Goal: Obtain resource: Download file/media

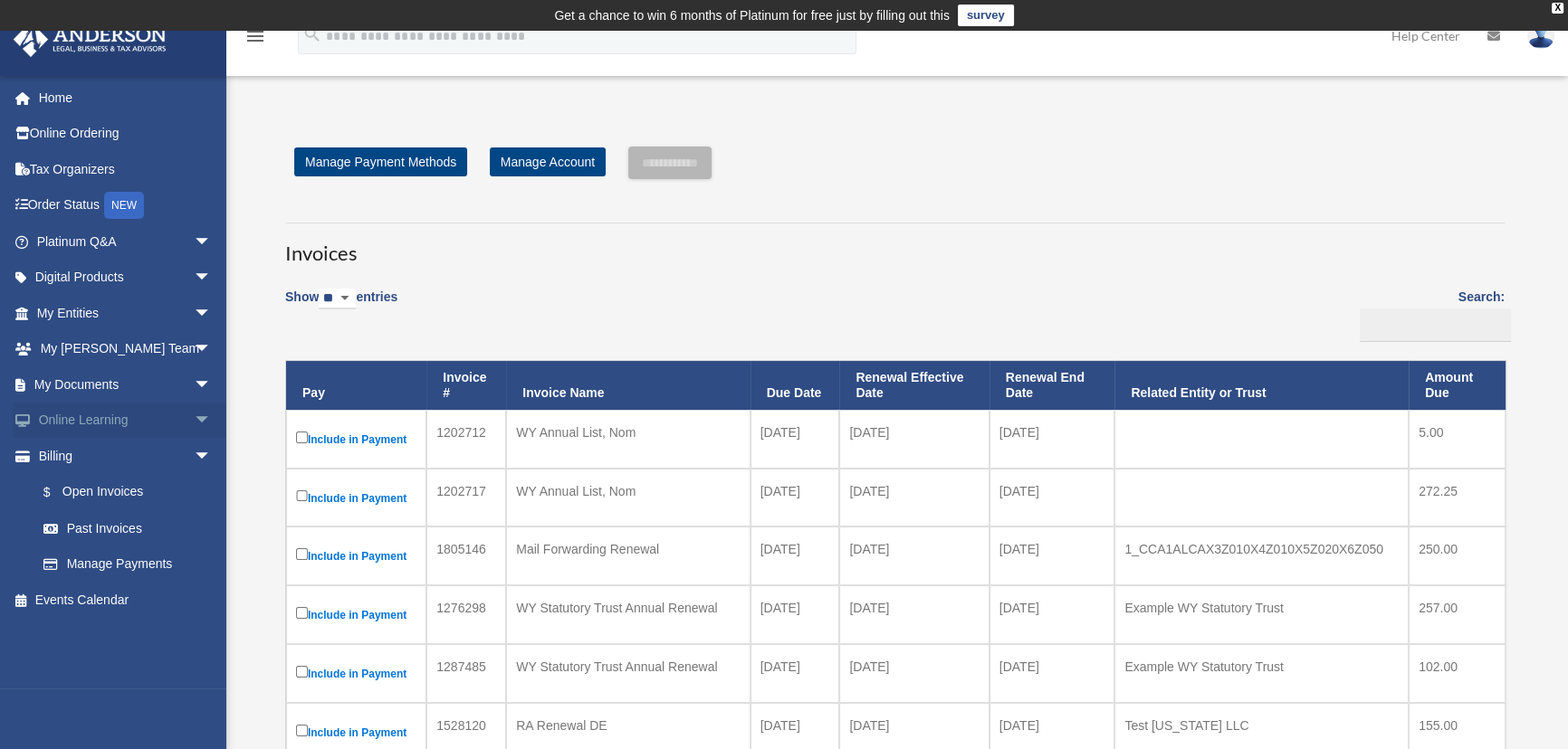
click at [194, 415] on span "arrow_drop_down" at bounding box center [211, 421] width 36 height 37
click at [194, 417] on span "arrow_drop_up" at bounding box center [211, 421] width 36 height 37
click at [194, 386] on span "arrow_drop_down" at bounding box center [211, 385] width 36 height 37
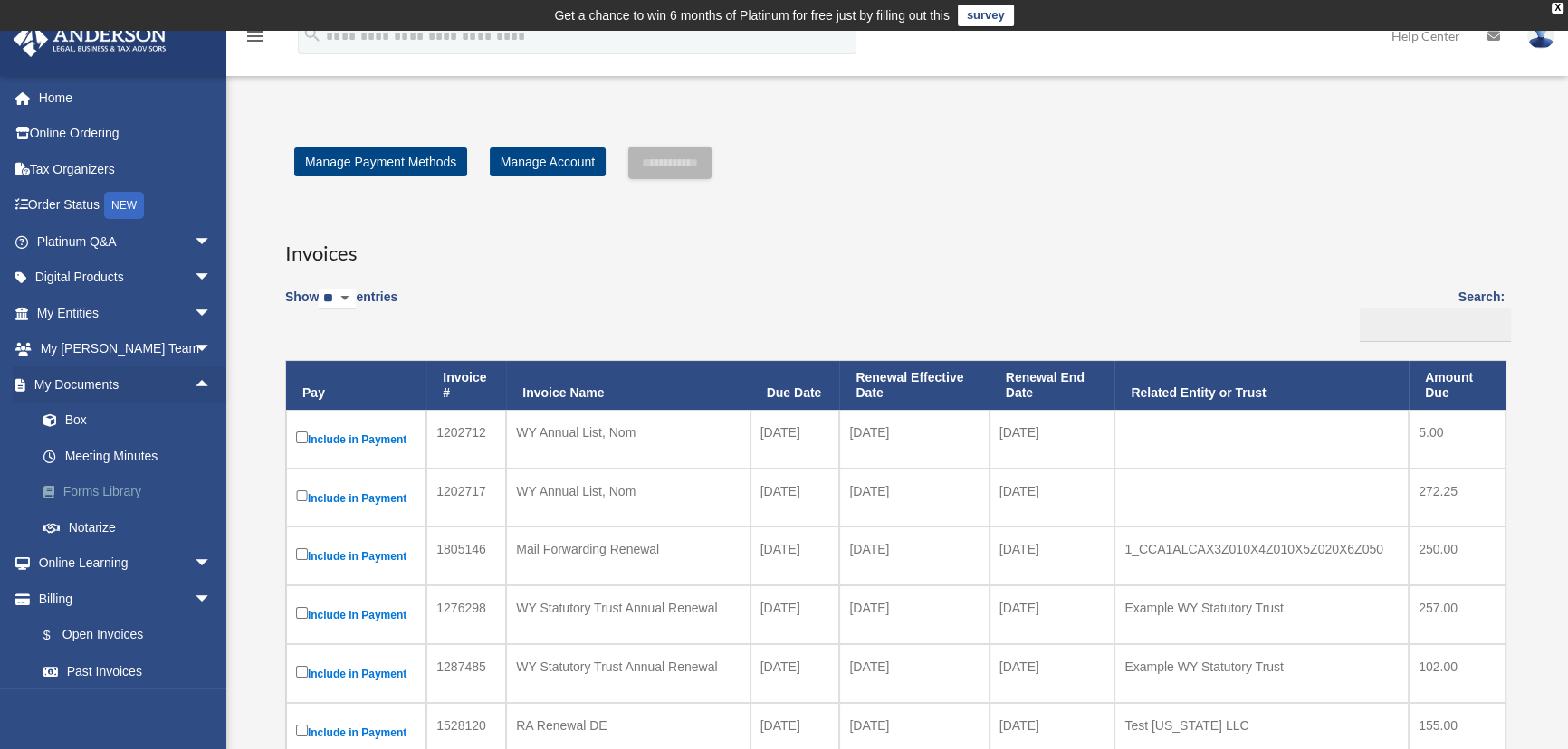
click at [97, 485] on link "Forms Library" at bounding box center [132, 492] width 213 height 36
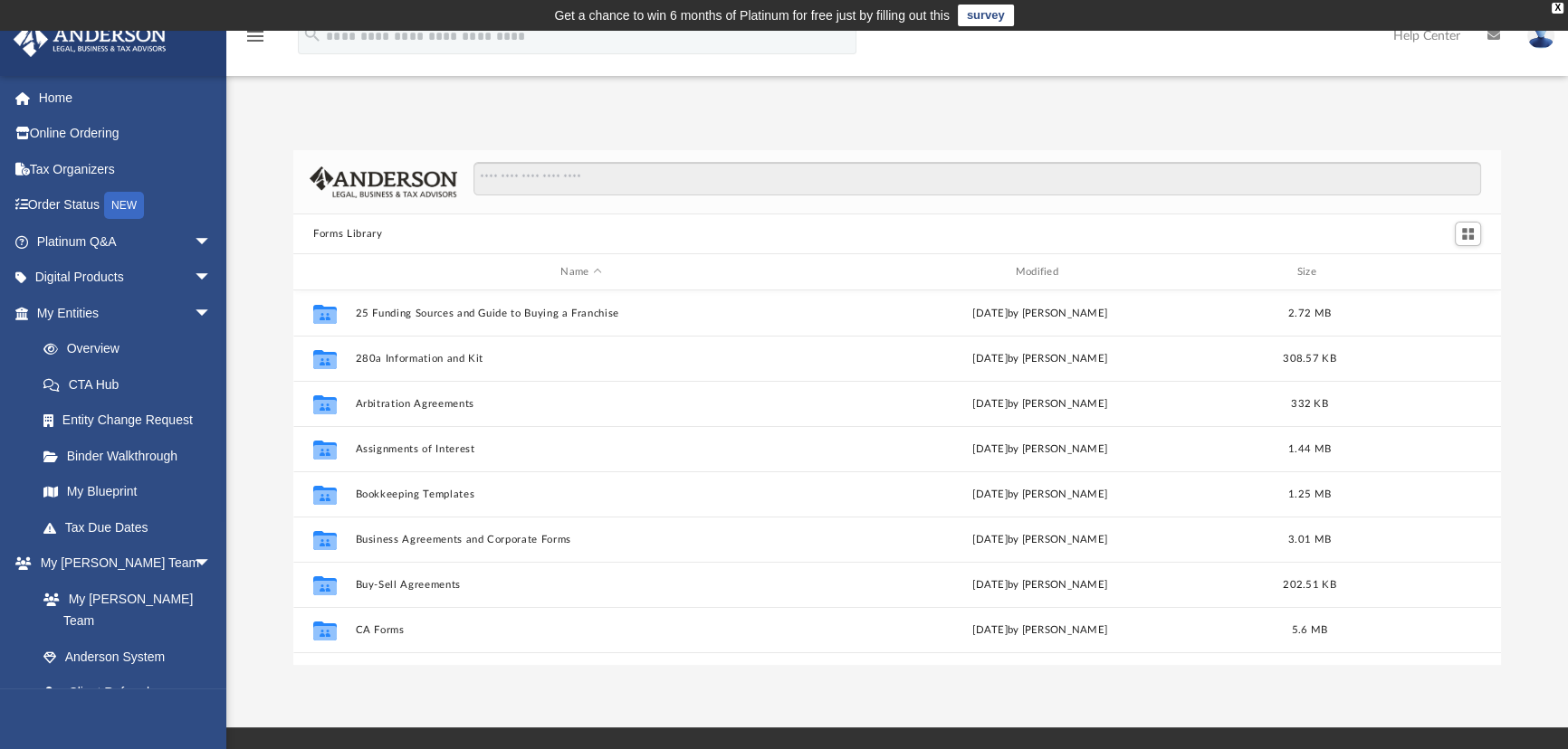
scroll to position [399, 1195]
click at [545, 172] on input "Search files and folders" at bounding box center [977, 179] width 1008 height 34
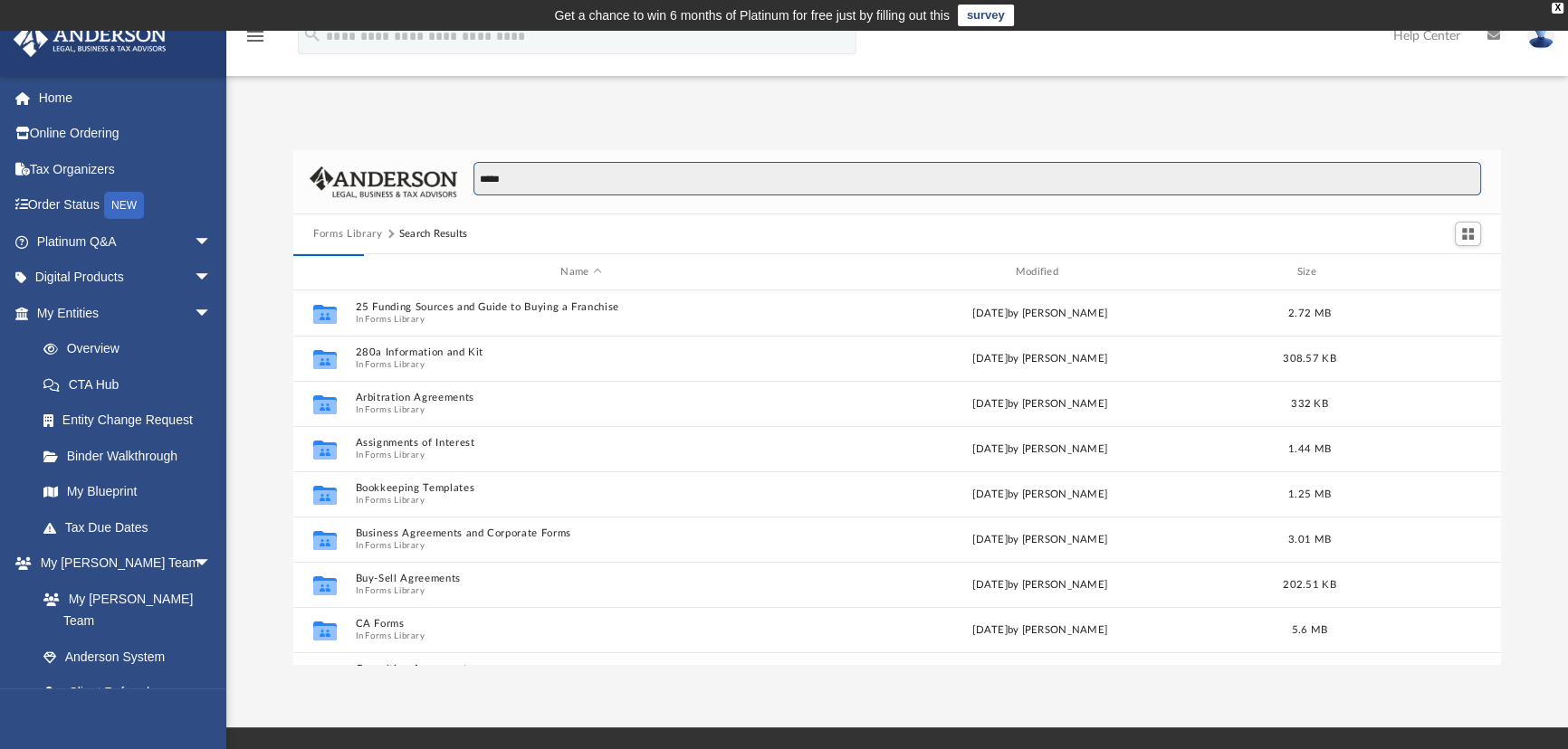
type input "*****"
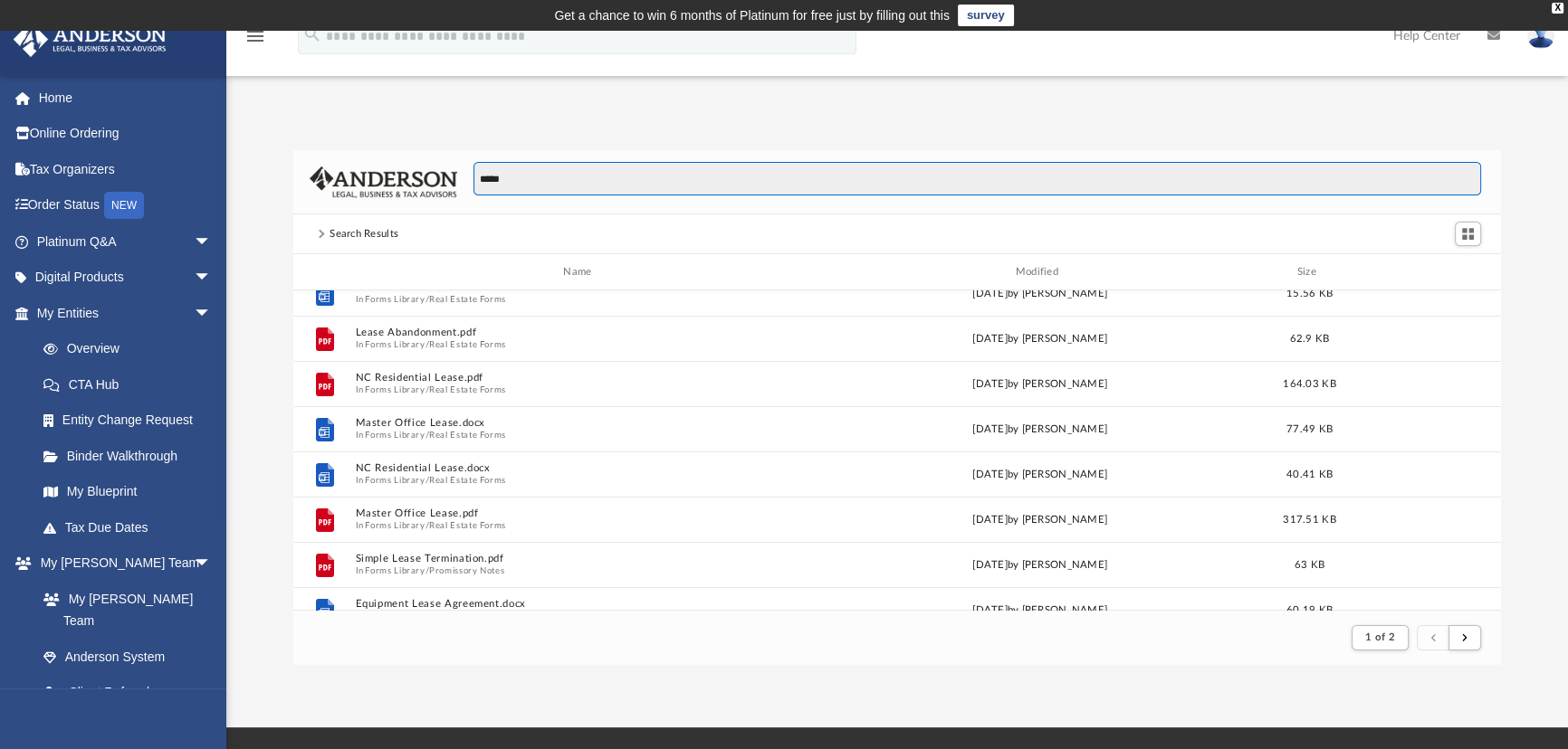
scroll to position [328, 0]
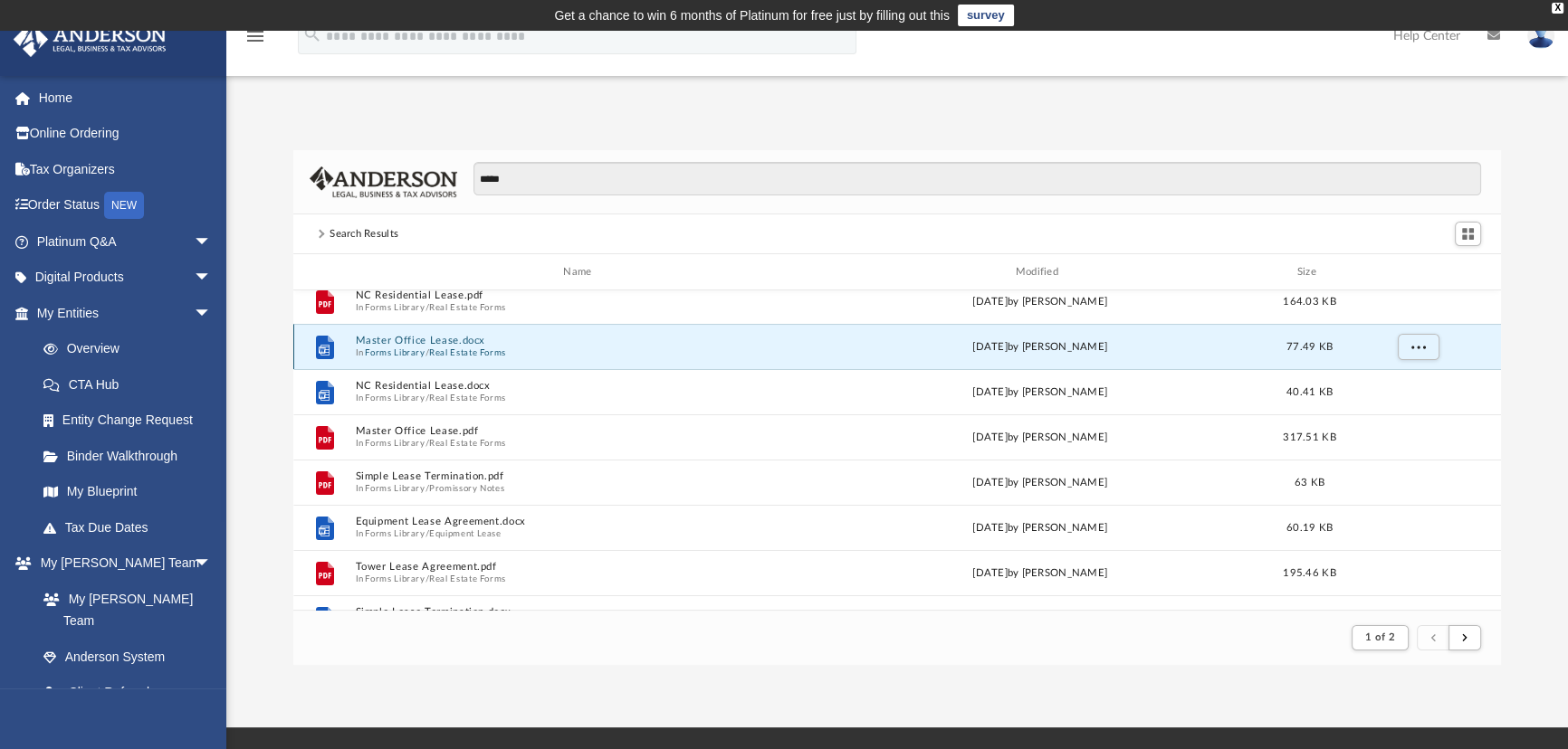
click at [409, 335] on button "Master Office Lease.docx" at bounding box center [581, 340] width 451 height 12
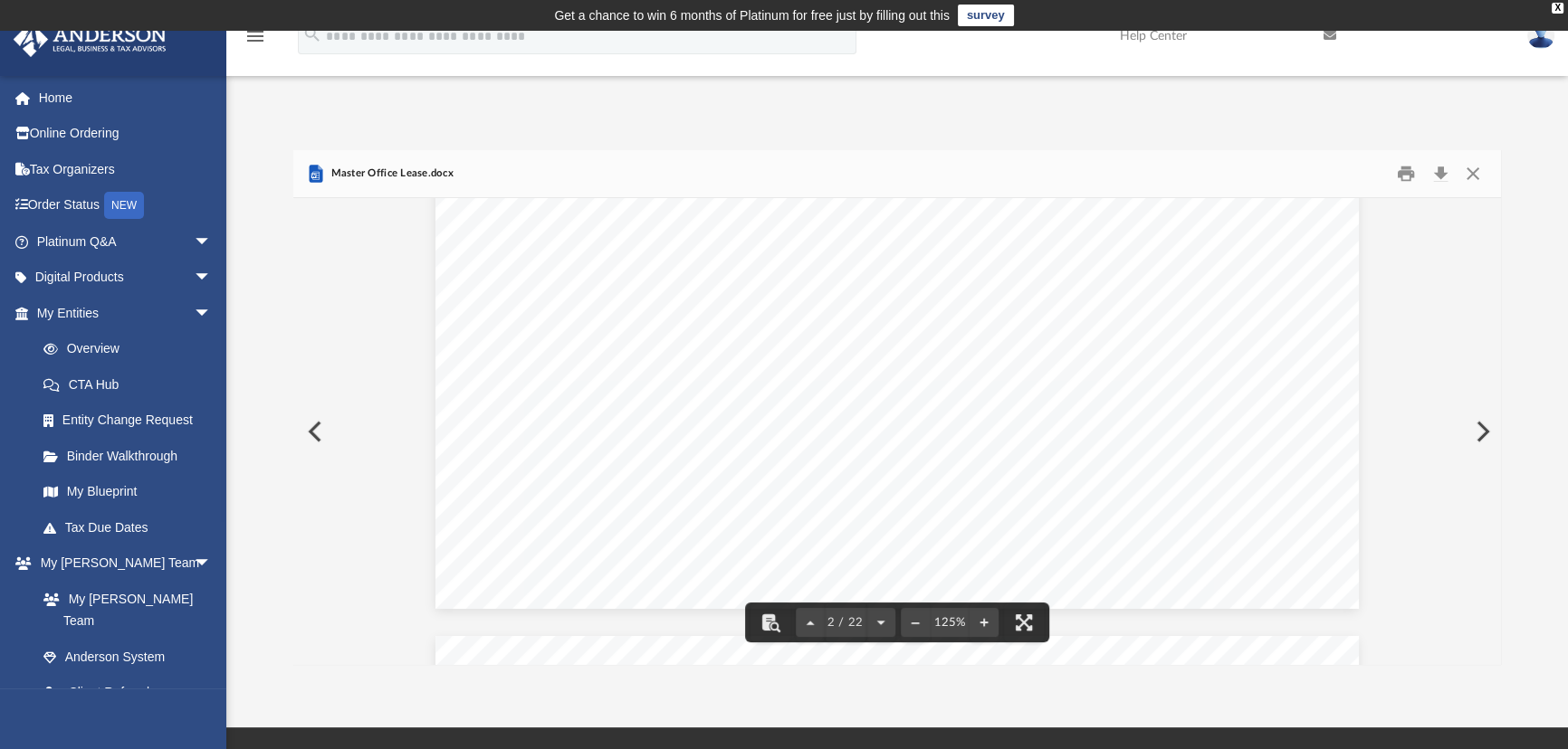
scroll to position [2139, 0]
click at [1467, 171] on button "Close" at bounding box center [1472, 174] width 32 height 28
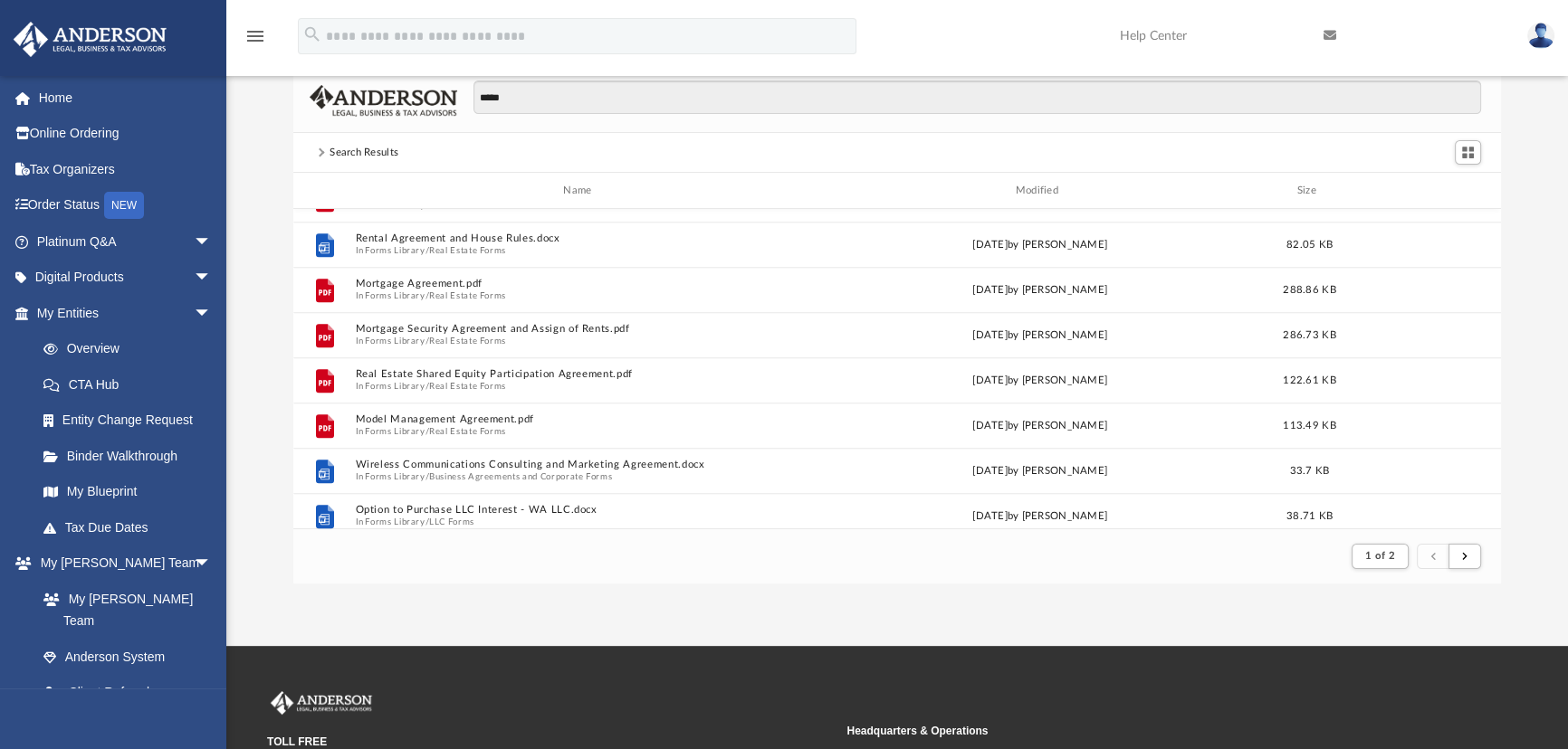
scroll to position [1860, 0]
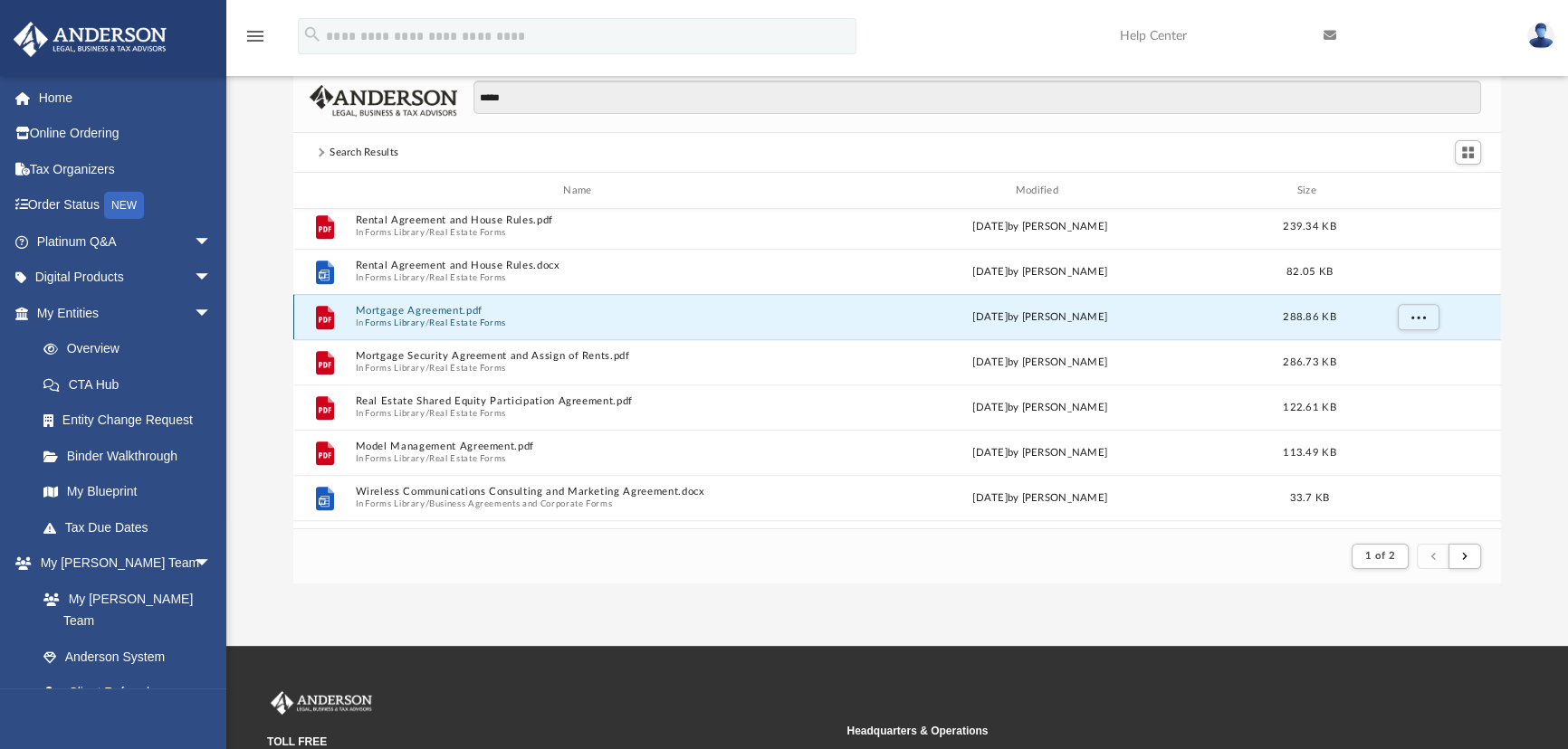
click at [407, 311] on button "Mortgage Agreement.pdf" at bounding box center [581, 311] width 451 height 12
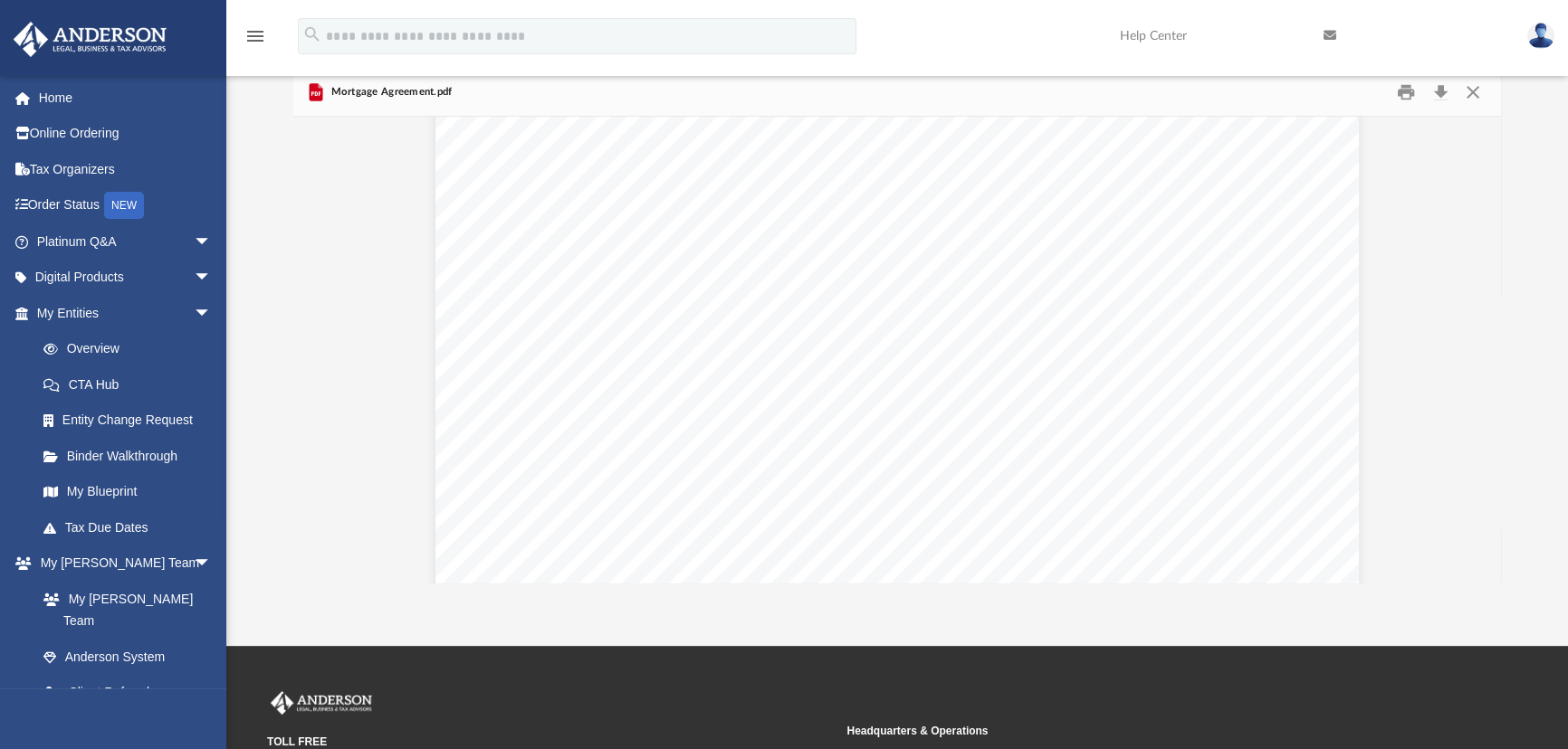
scroll to position [823, 0]
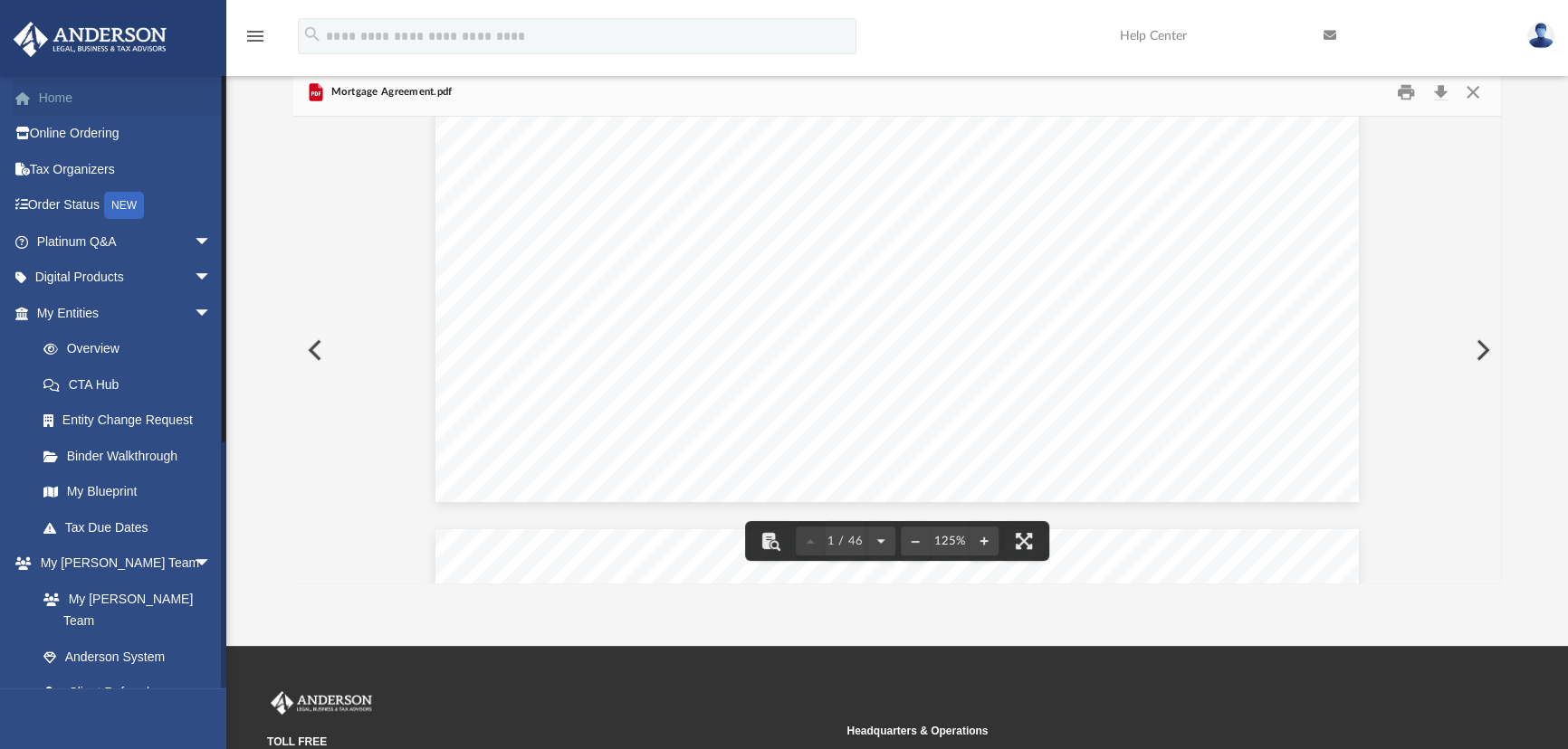
click at [95, 92] on link "Home" at bounding box center [126, 97] width 226 height 36
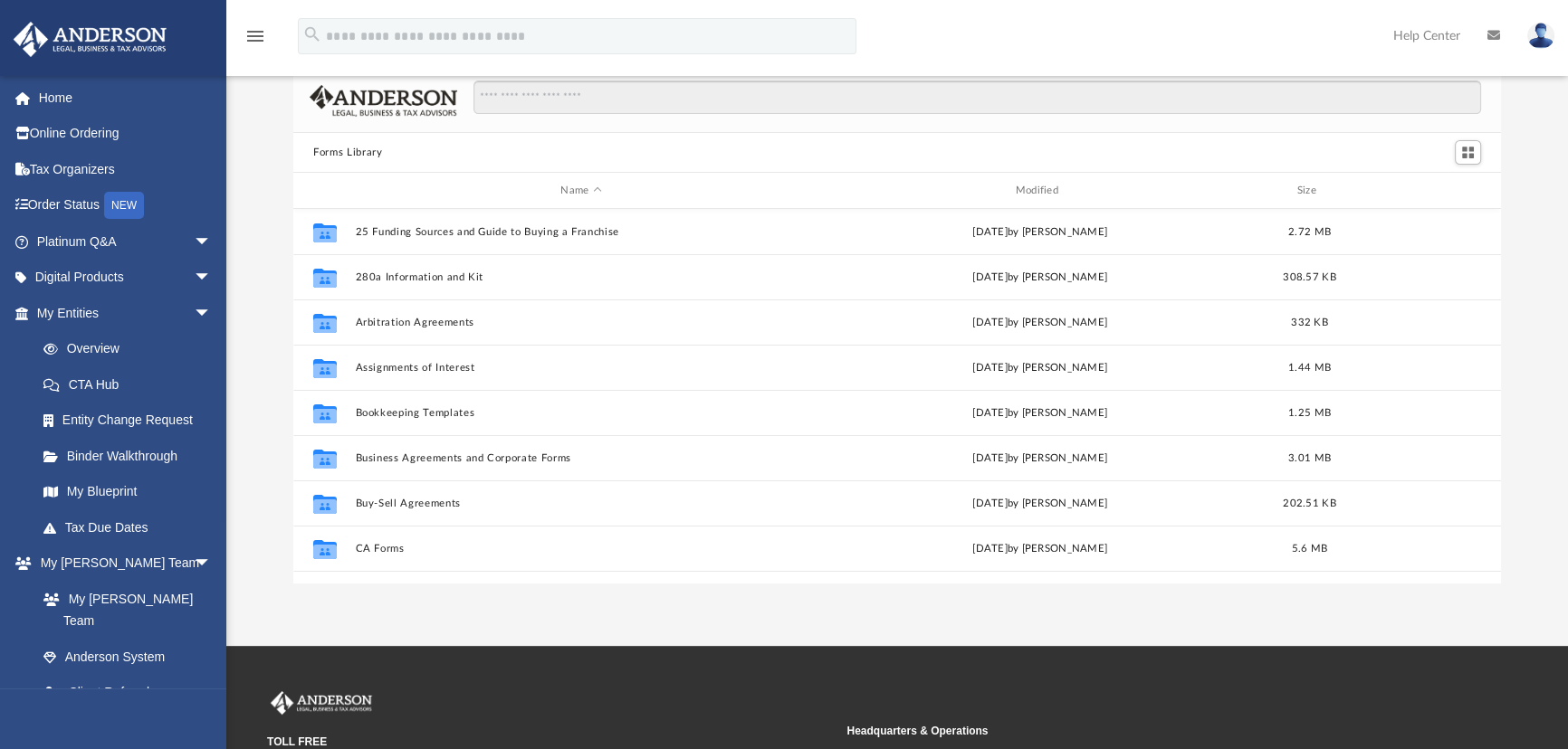
scroll to position [399, 1195]
click at [547, 103] on input "Search files and folders" at bounding box center [977, 97] width 1008 height 34
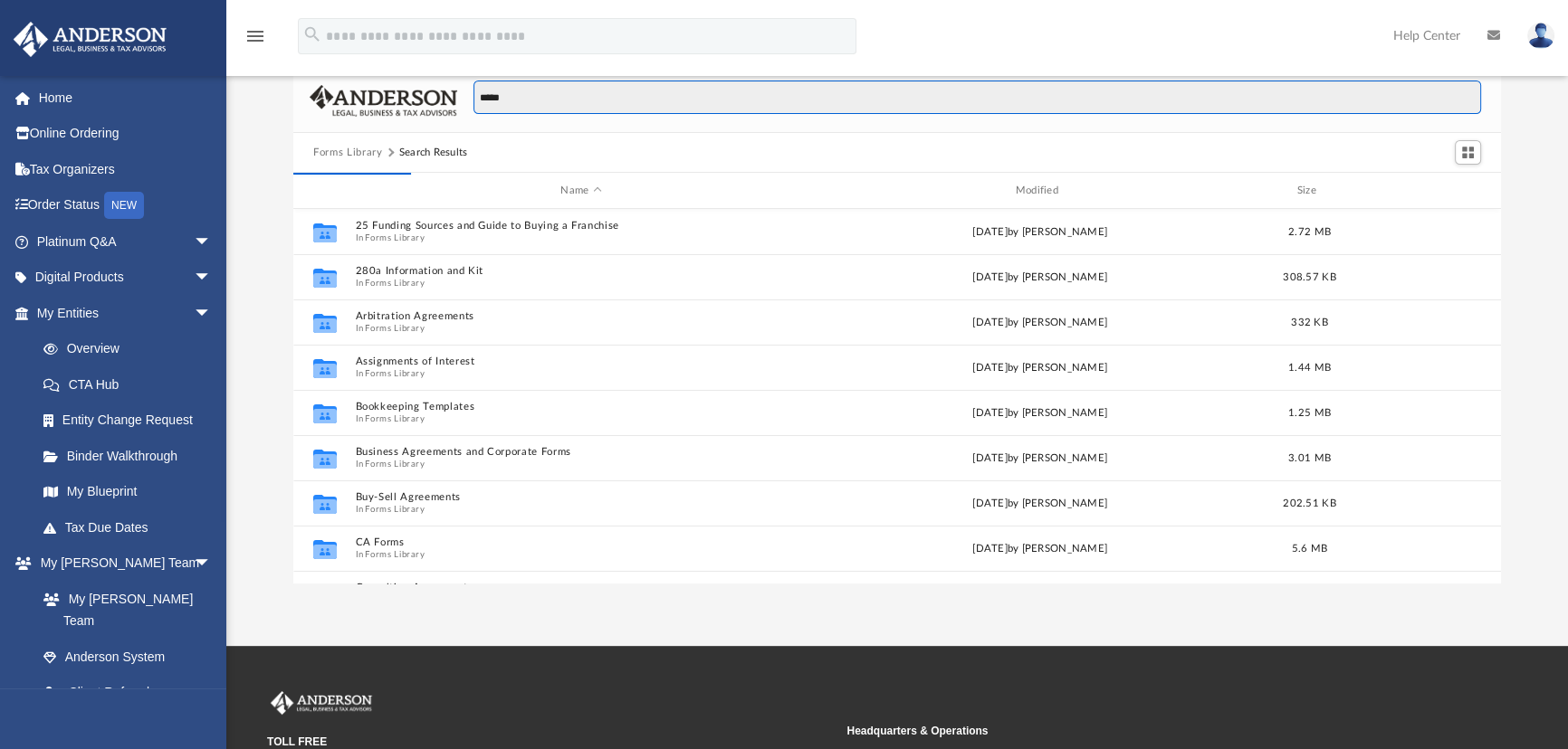
scroll to position [344, 1195]
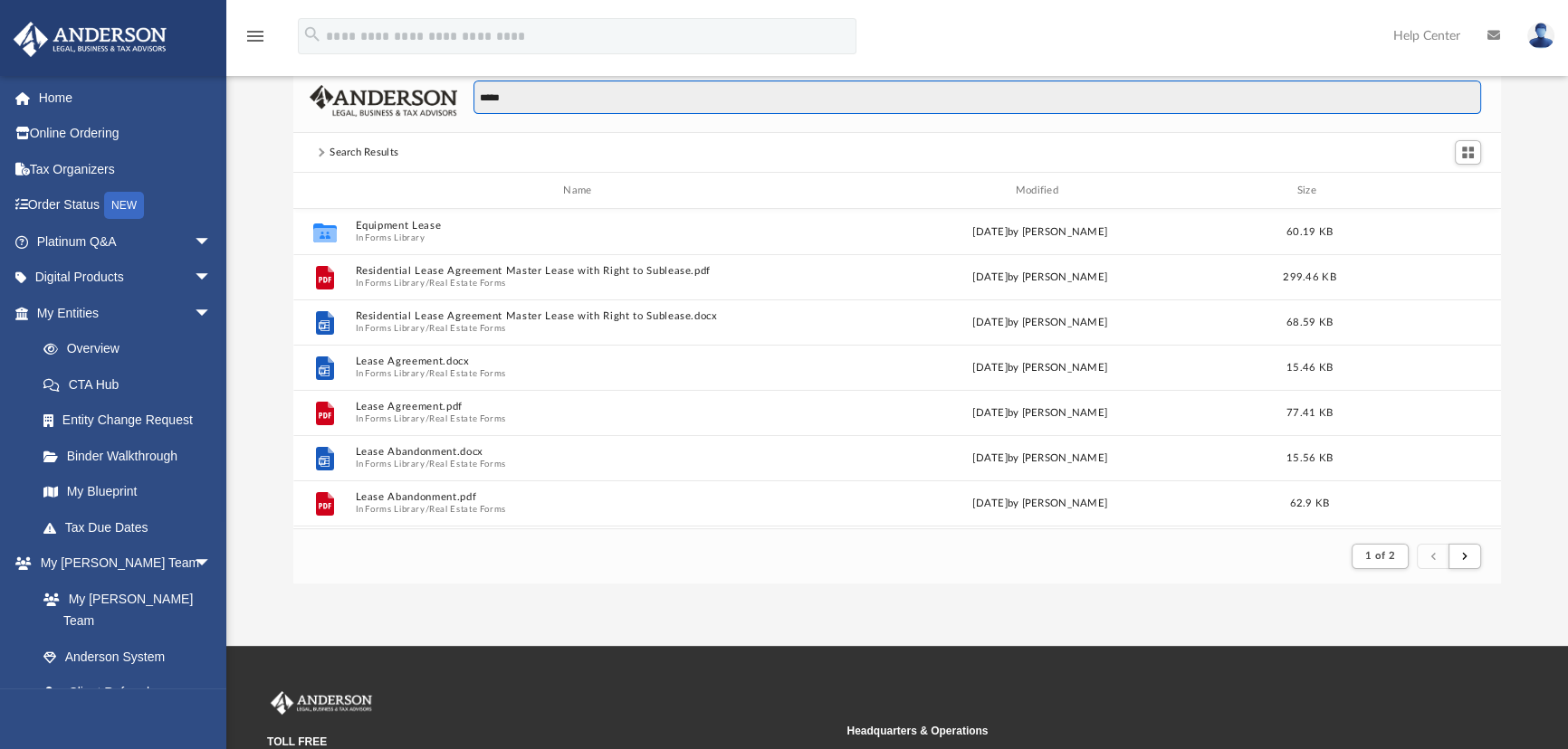
type input "*****"
click at [468, 592] on div "App [PERSON_NAME][EMAIL_ADDRESS][DOMAIN_NAME] Sign Out [PERSON_NAME][EMAIL_ADDR…" at bounding box center [784, 298] width 1568 height 697
